Goal: Task Accomplishment & Management: Use online tool/utility

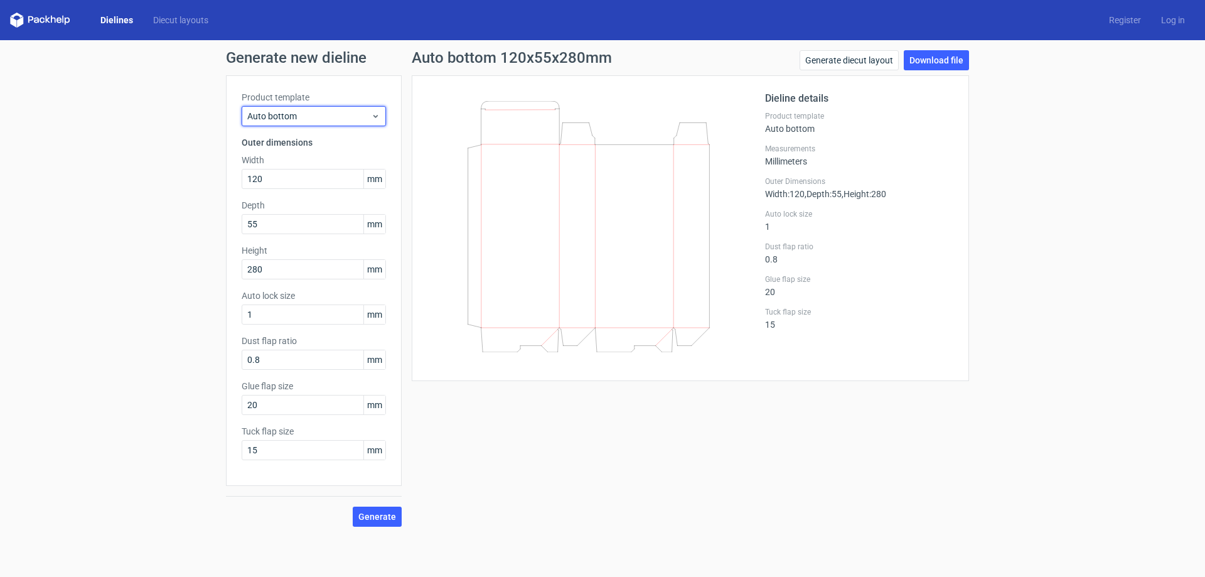
click at [277, 110] on span "Auto bottom" at bounding box center [309, 116] width 124 height 13
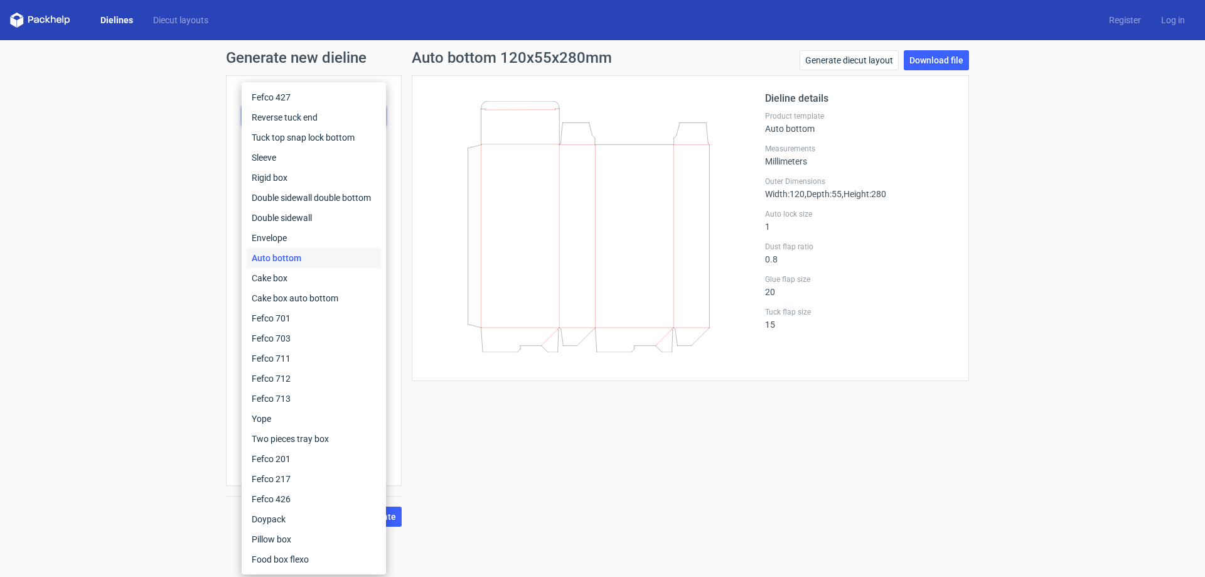
click at [166, 221] on div "Generate new dieline Product template Auto bottom Outer dimensions Width 120 mm…" at bounding box center [602, 288] width 1205 height 497
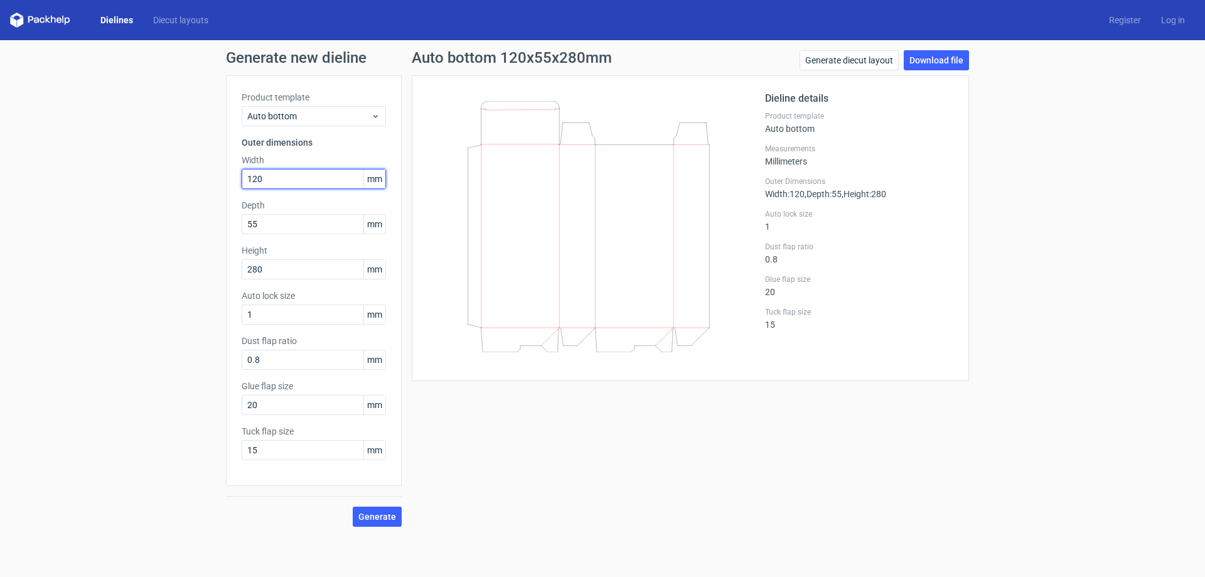
drag, startPoint x: 273, startPoint y: 183, endPoint x: 30, endPoint y: 162, distance: 243.8
click at [31, 162] on div "Generate new dieline Product template Auto bottom Outer dimensions Width 120 mm…" at bounding box center [602, 288] width 1205 height 497
type input "95"
type input "110"
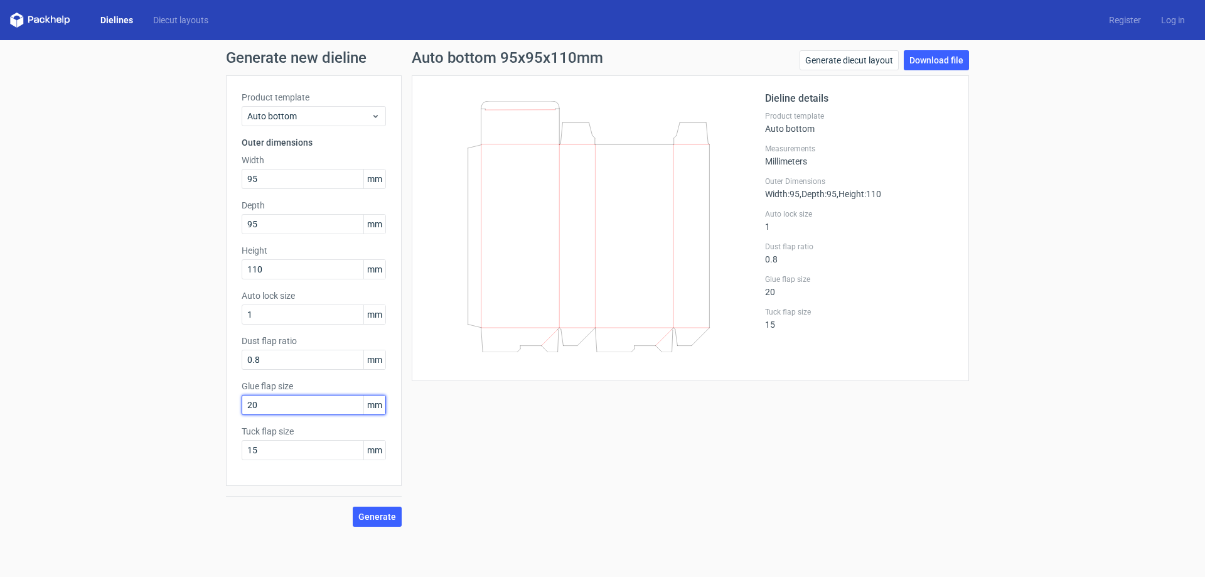
drag, startPoint x: 267, startPoint y: 399, endPoint x: 213, endPoint y: 403, distance: 54.7
click at [220, 401] on div "Generate new dieline Product template Auto bottom Outer dimensions Width 95 mm …" at bounding box center [602, 288] width 1205 height 497
type input "15"
click at [363, 508] on button "Generate" at bounding box center [377, 517] width 49 height 20
click at [930, 61] on link "Download file" at bounding box center [936, 60] width 65 height 20
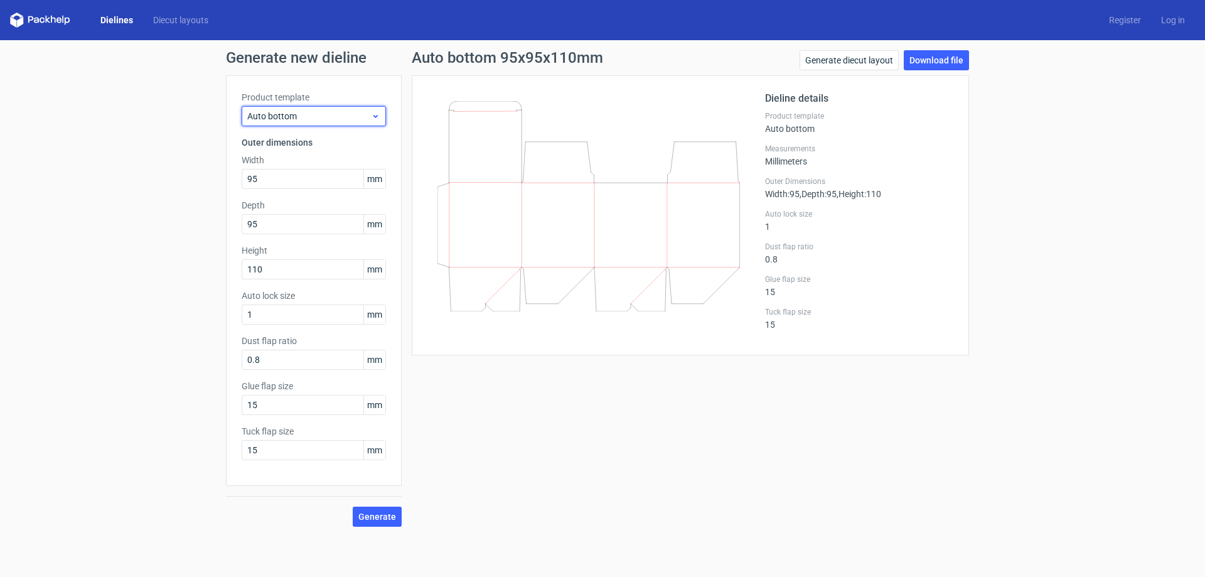
click at [277, 117] on span "Auto bottom" at bounding box center [309, 116] width 124 height 13
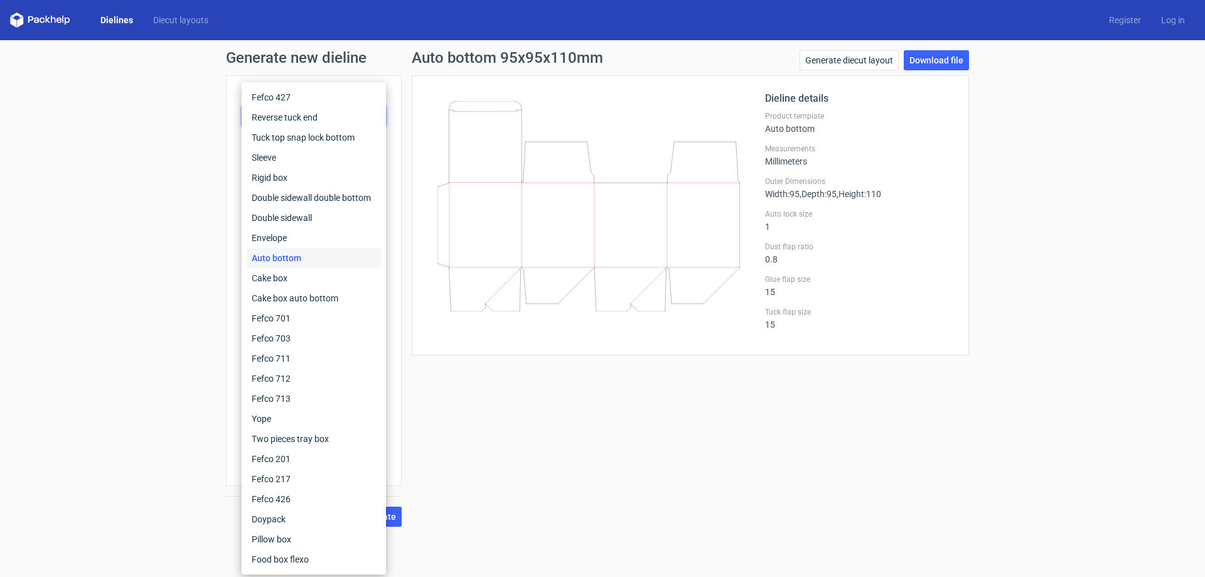
click at [45, 95] on div "Generate new dieline Product template Auto bottom Outer dimensions Width 95 mm …" at bounding box center [602, 288] width 1205 height 497
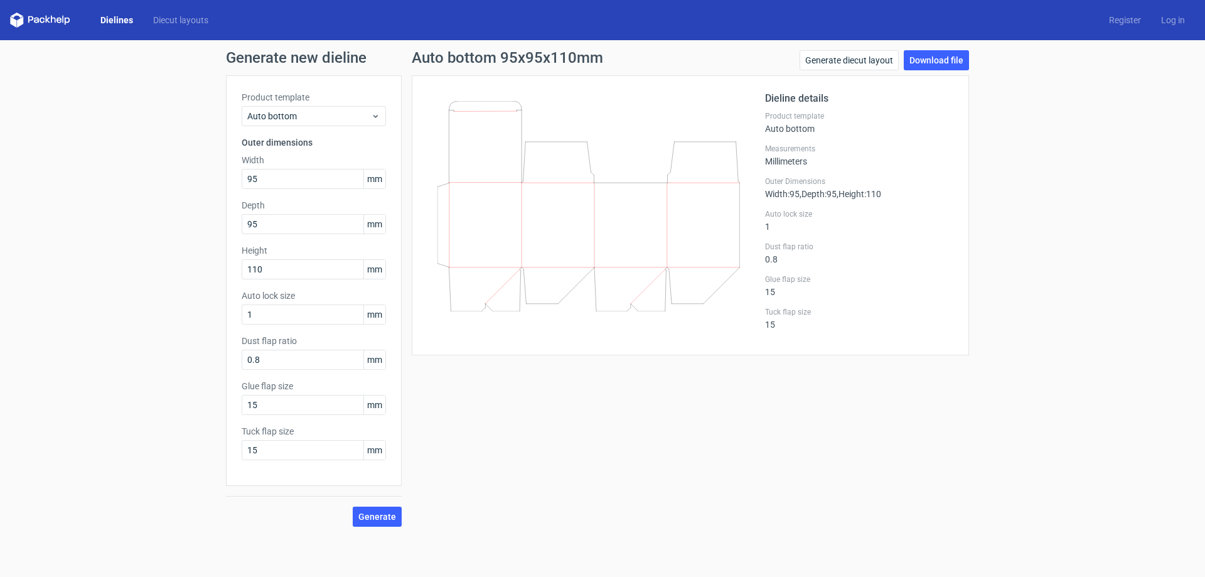
click at [125, 11] on div "Dielines Diecut layouts Register Log in" at bounding box center [602, 20] width 1205 height 40
click at [128, 16] on link "Dielines" at bounding box center [116, 20] width 53 height 13
